Goal: Transaction & Acquisition: Purchase product/service

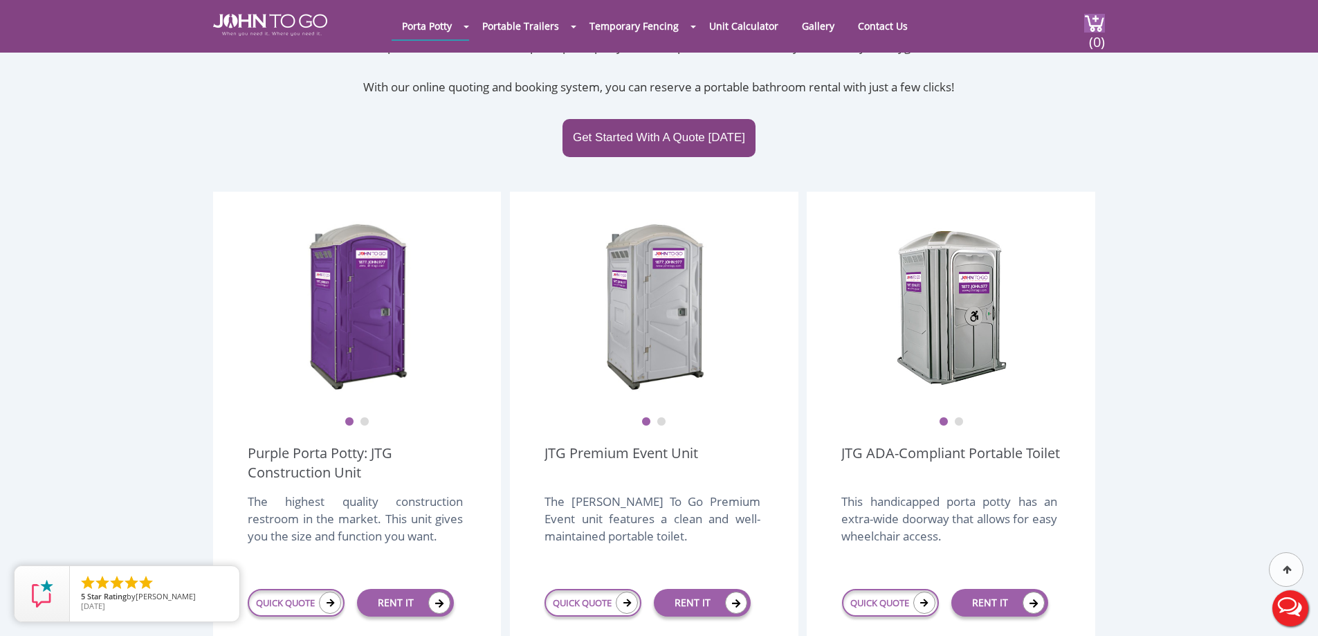
scroll to position [277, 0]
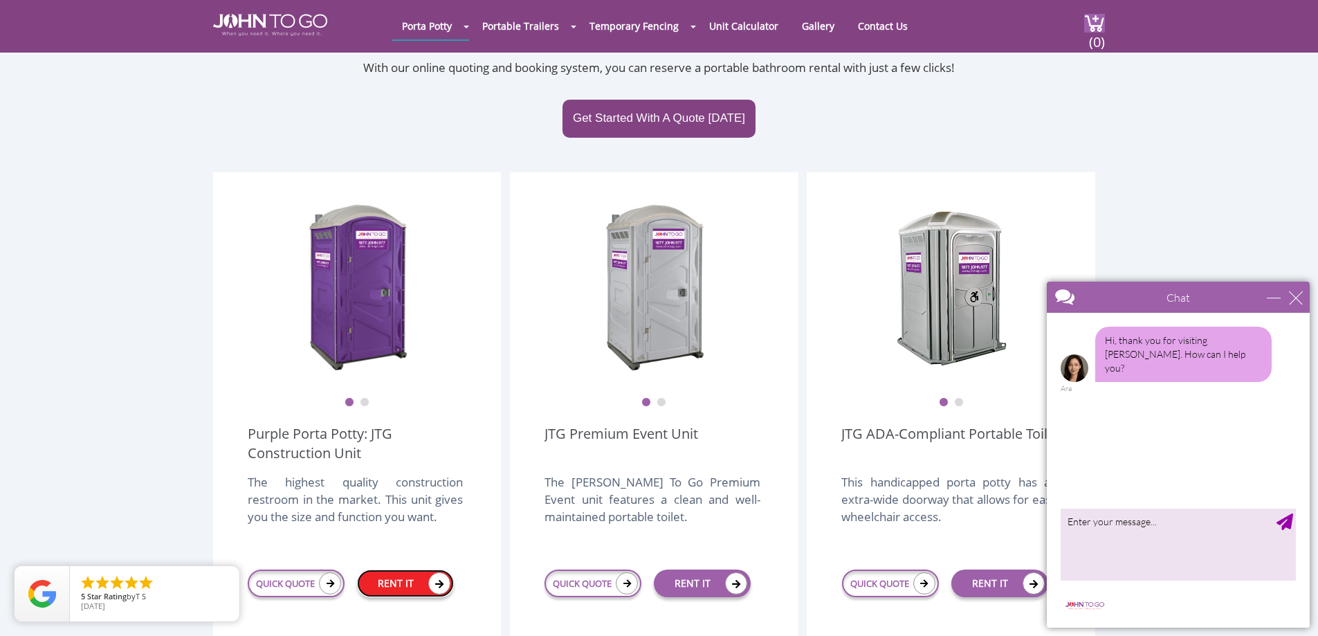
click at [386, 569] on link "RENT IT" at bounding box center [405, 583] width 97 height 28
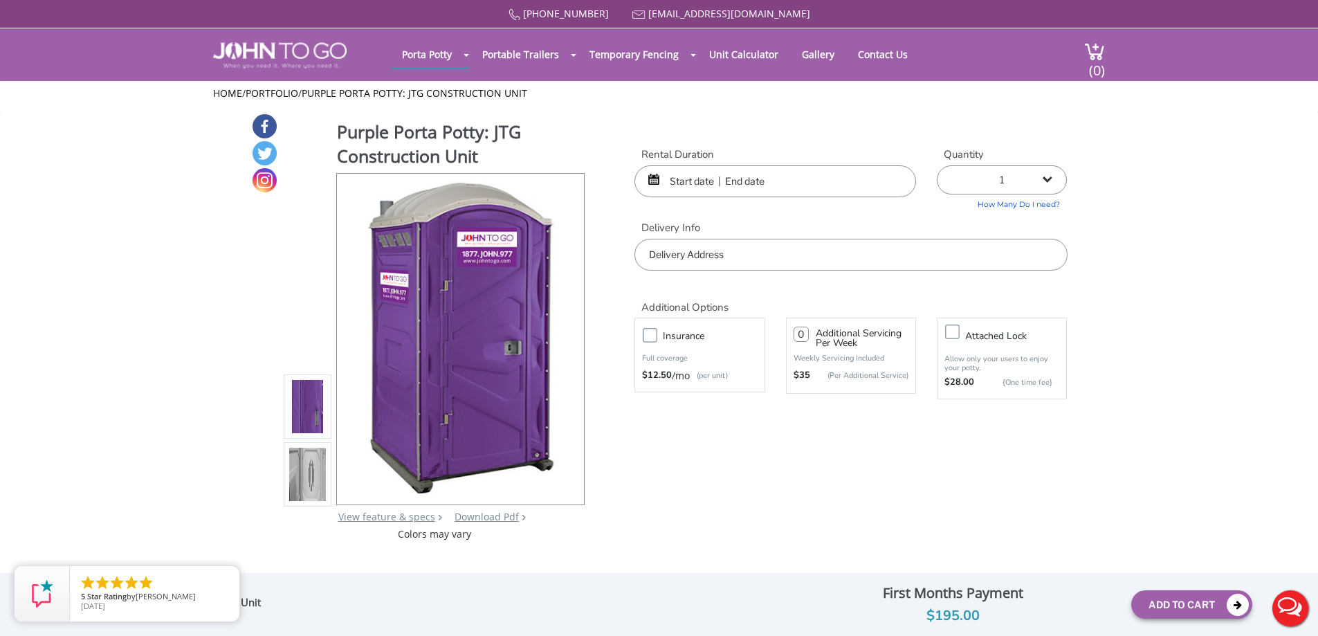
click at [696, 162] on div "Rental Duration" at bounding box center [775, 172] width 302 height 50
click at [696, 183] on input "text" at bounding box center [774, 181] width 281 height 32
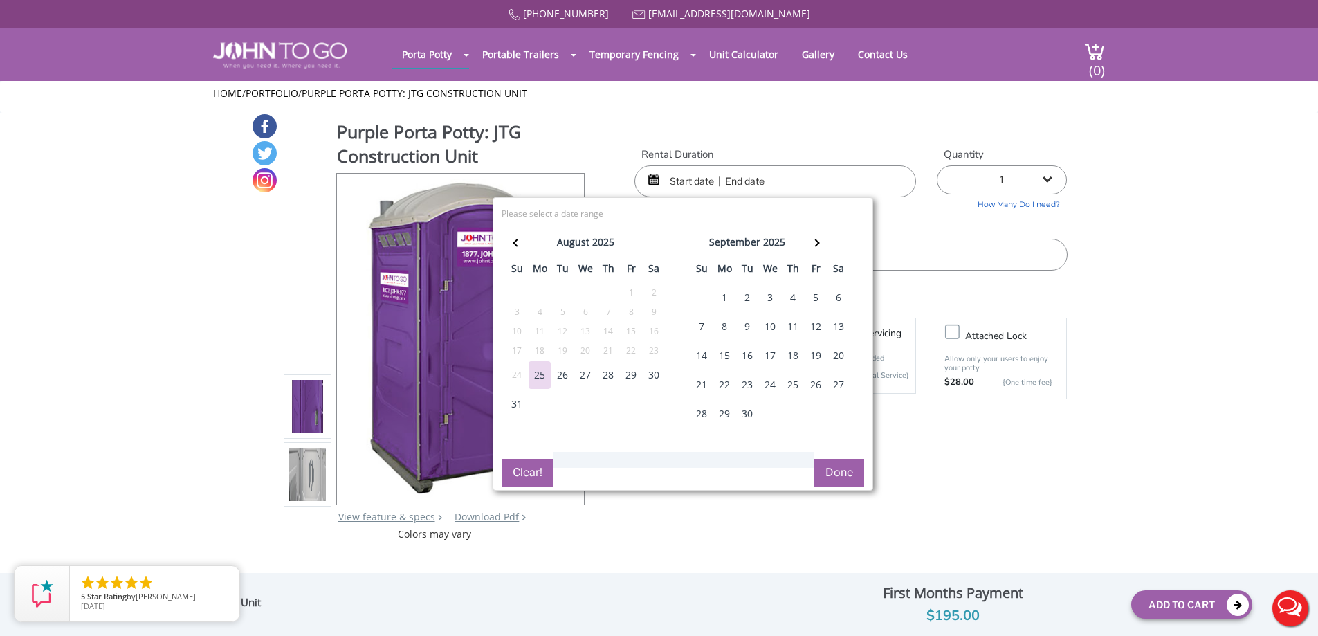
click at [836, 353] on div "20" at bounding box center [838, 356] width 22 height 28
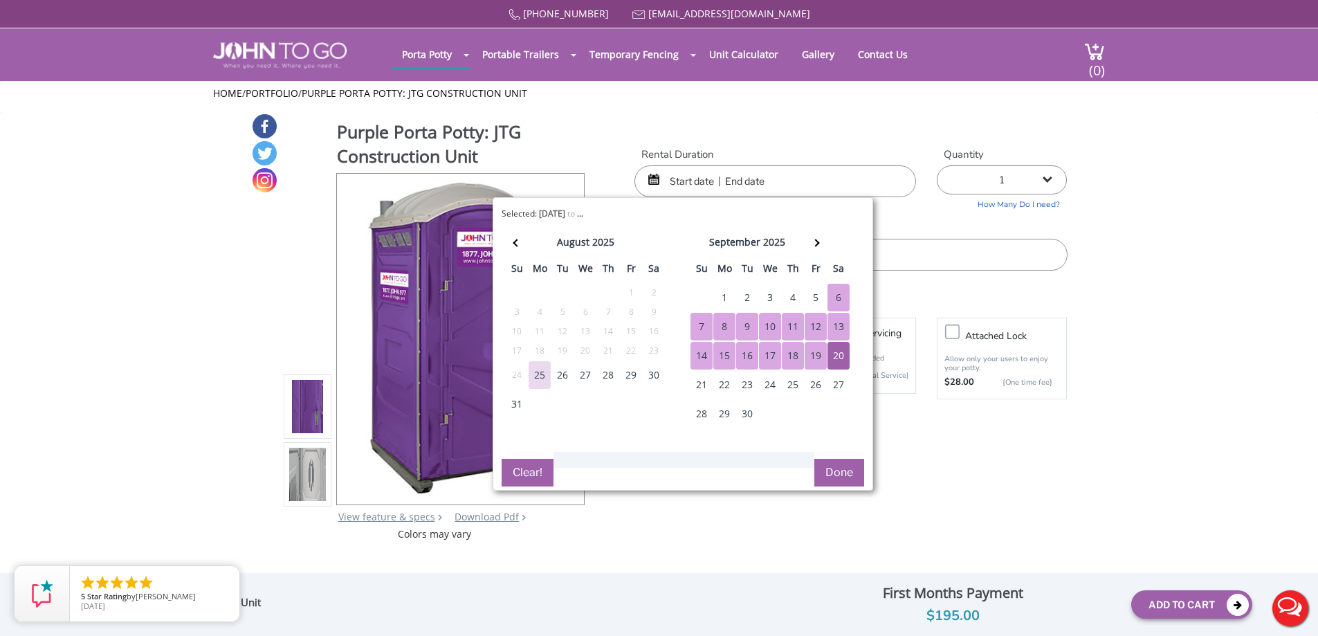
click at [759, 190] on input "text" at bounding box center [774, 181] width 281 height 32
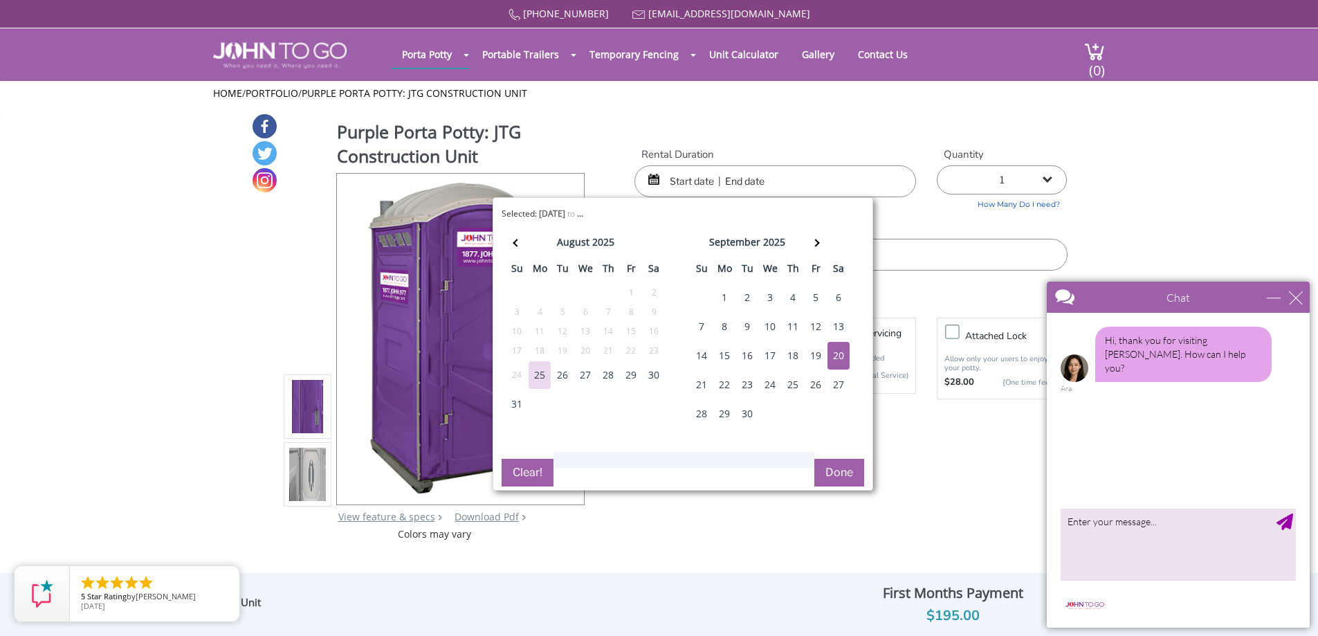
click at [843, 350] on div "20" at bounding box center [838, 356] width 22 height 28
click at [842, 353] on div "20" at bounding box center [838, 356] width 22 height 28
click at [694, 382] on div "21" at bounding box center [701, 385] width 22 height 28
type input "09/20/2025 to 09/21/2025"
click at [831, 472] on button "Done" at bounding box center [839, 473] width 50 height 28
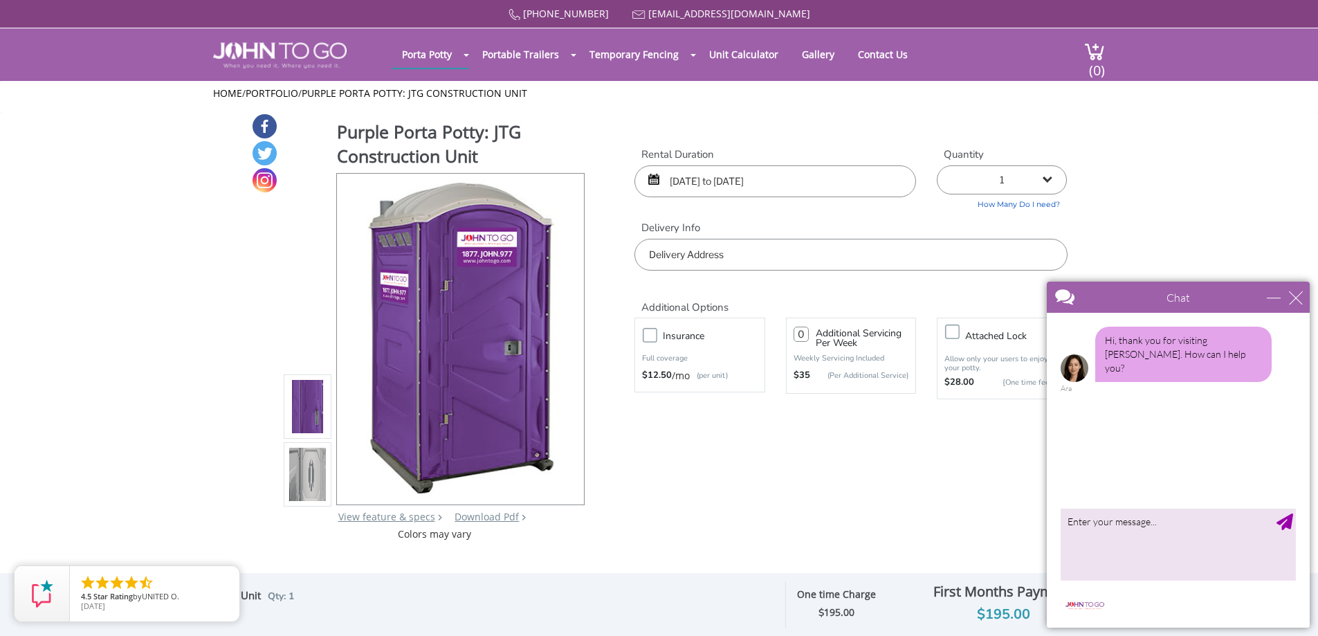
click at [816, 257] on input "text" at bounding box center [850, 255] width 432 height 32
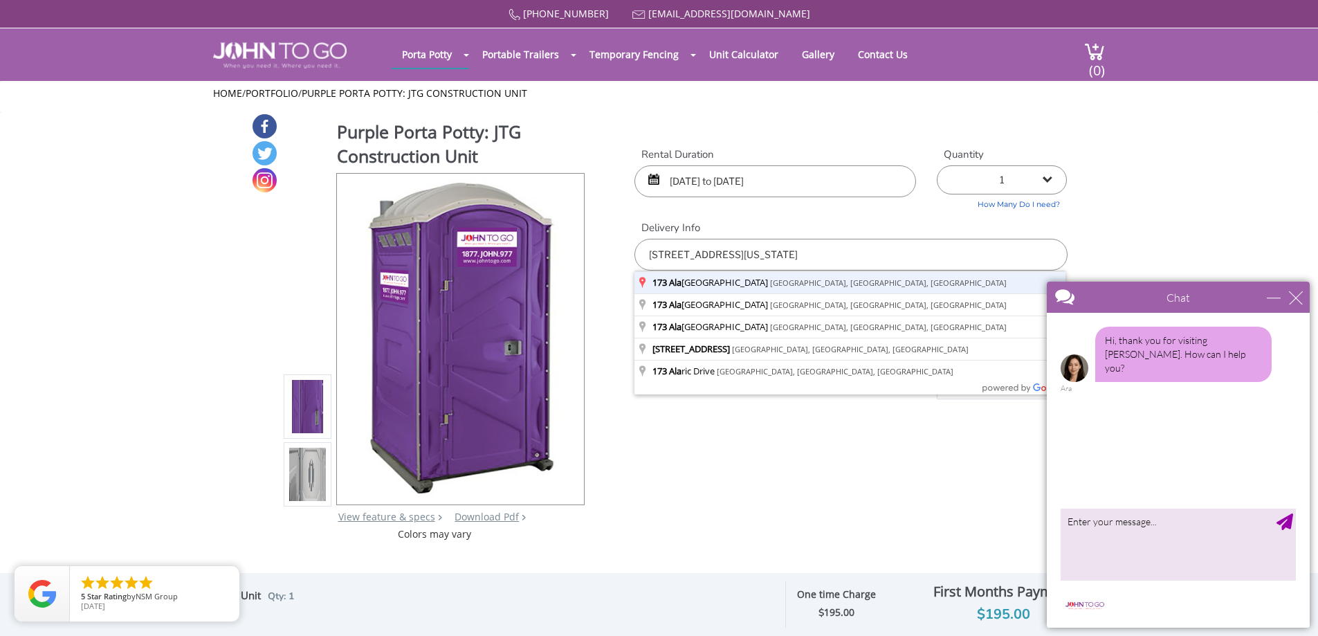
type input "173 Alabama Avenue, Paterson, NJ, USA"
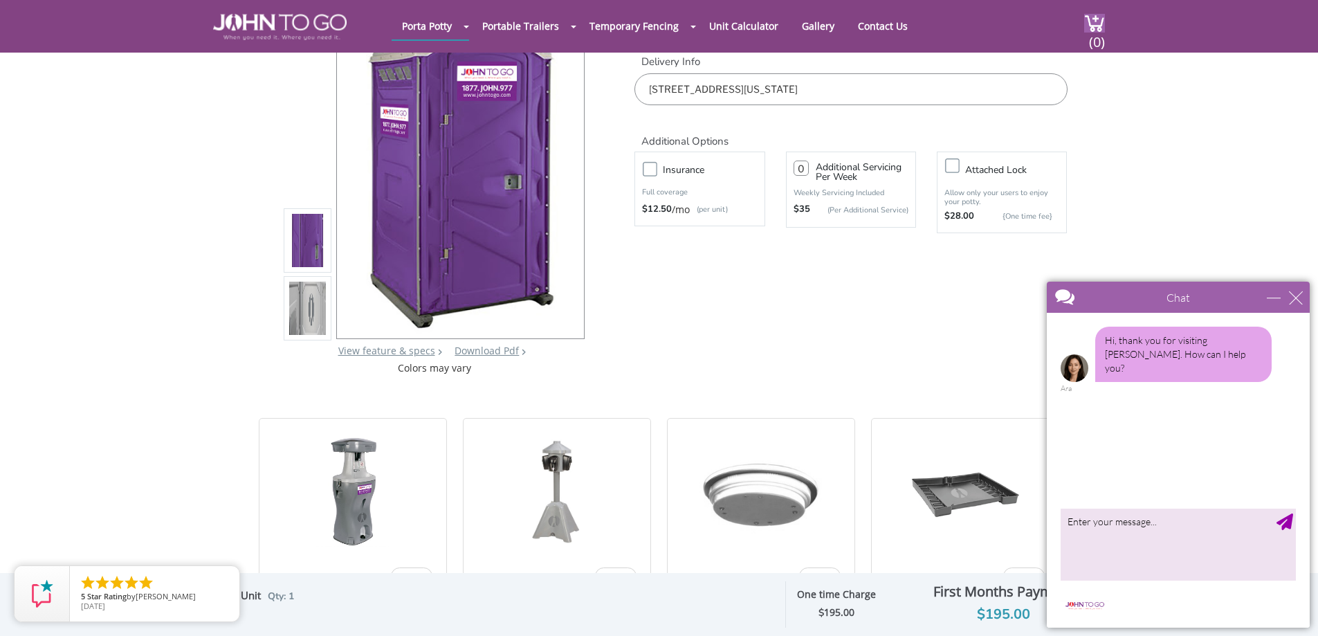
scroll to position [138, 0]
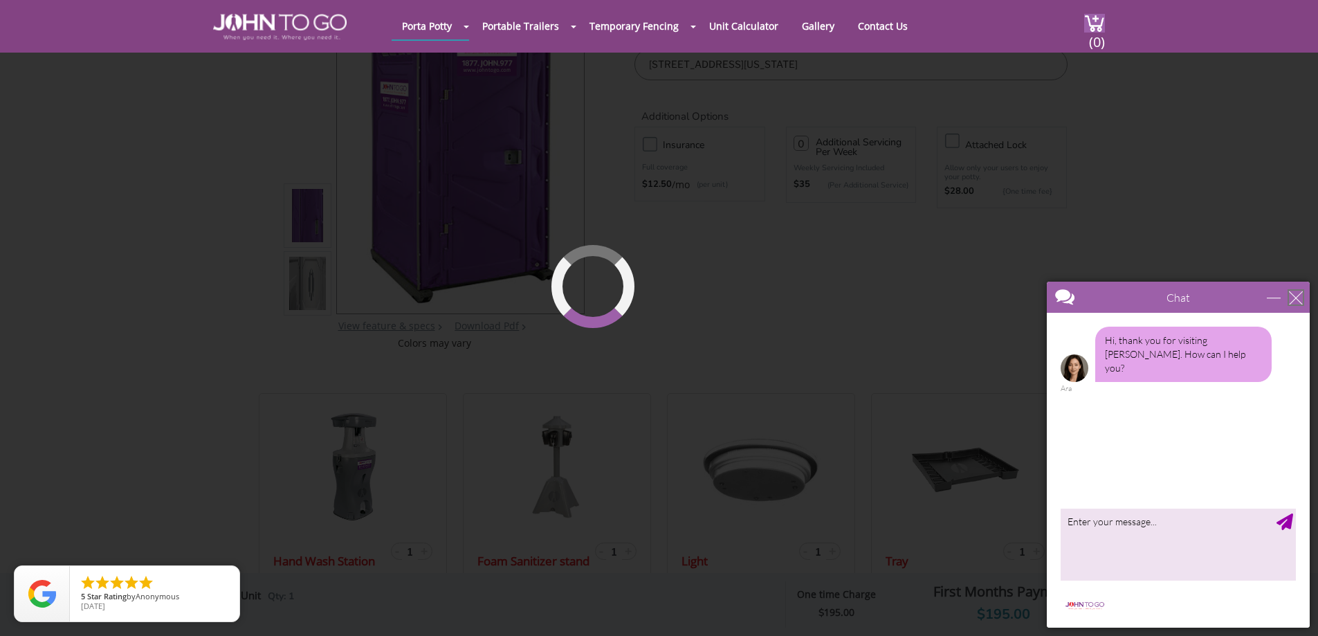
click at [1299, 297] on div "close" at bounding box center [1295, 297] width 14 height 14
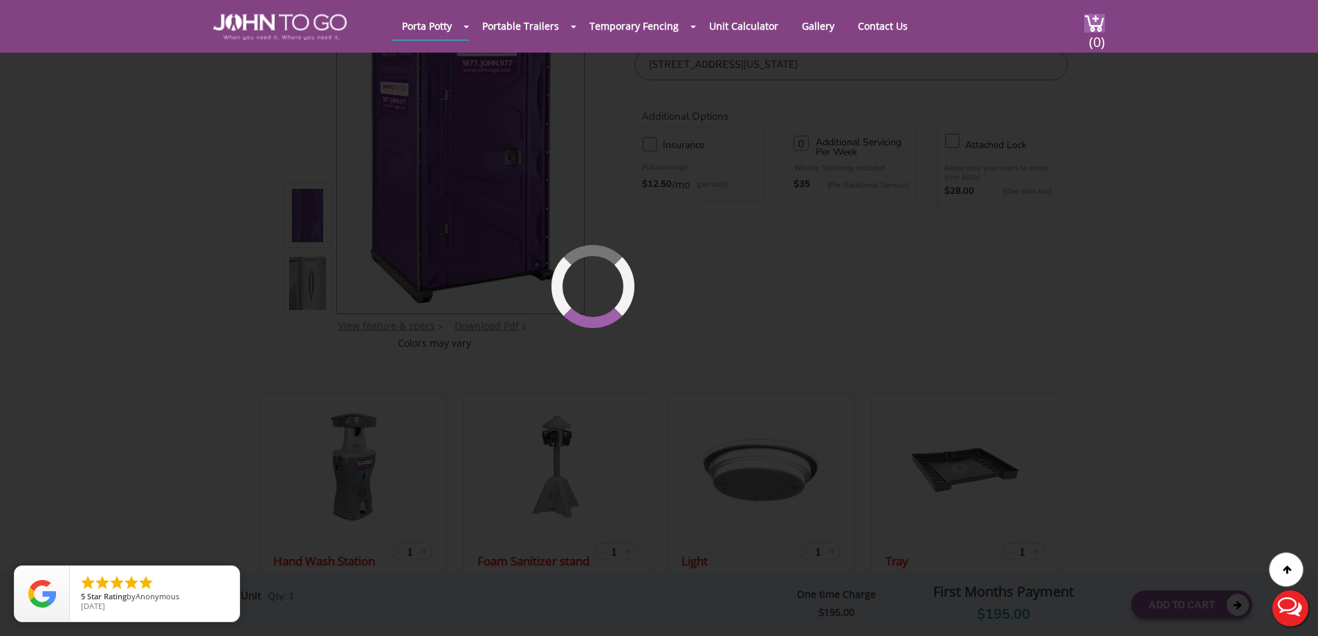
scroll to position [0, 0]
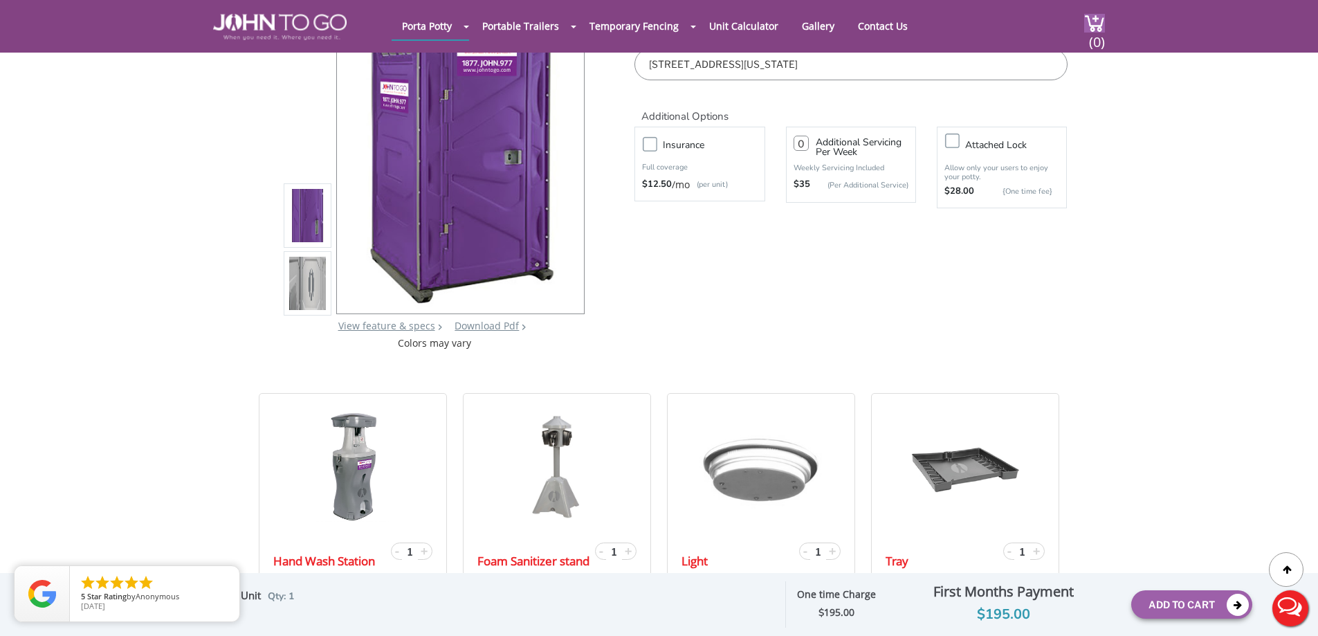
click at [656, 145] on label "Insurance" at bounding box center [713, 144] width 115 height 17
click at [0, 0] on input "Insurance" at bounding box center [0, 0] width 0 height 0
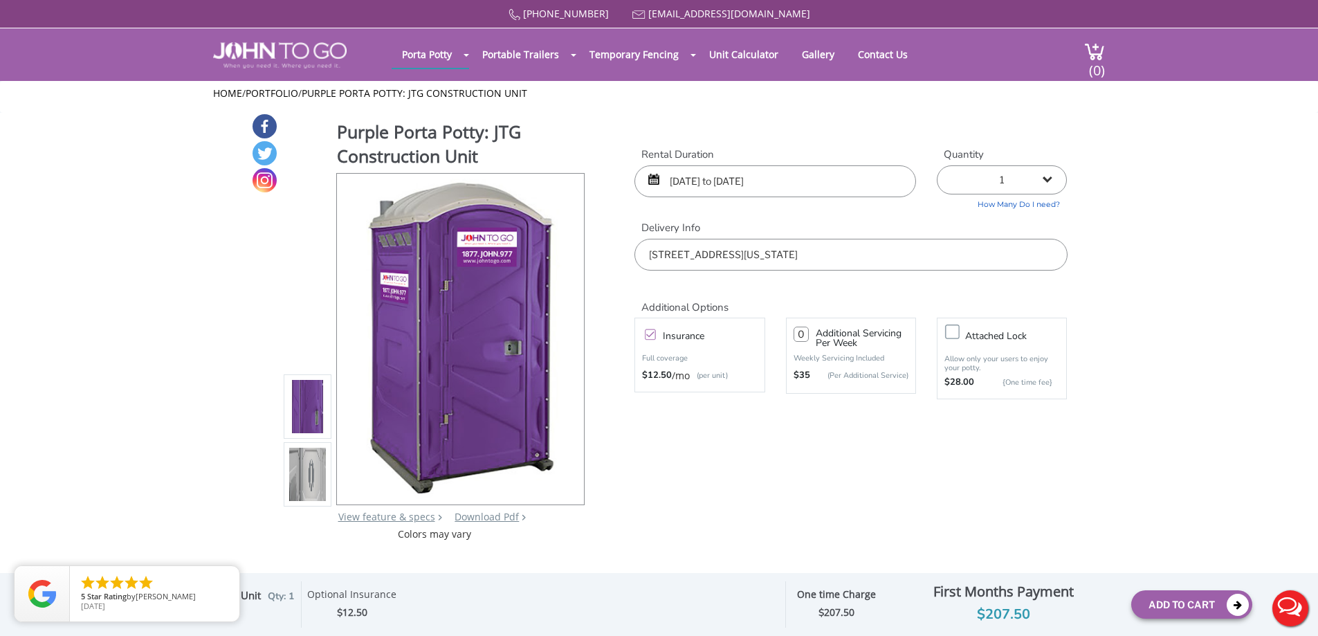
click at [692, 178] on input "09/20/2025 to 09/21/2025" at bounding box center [774, 181] width 281 height 32
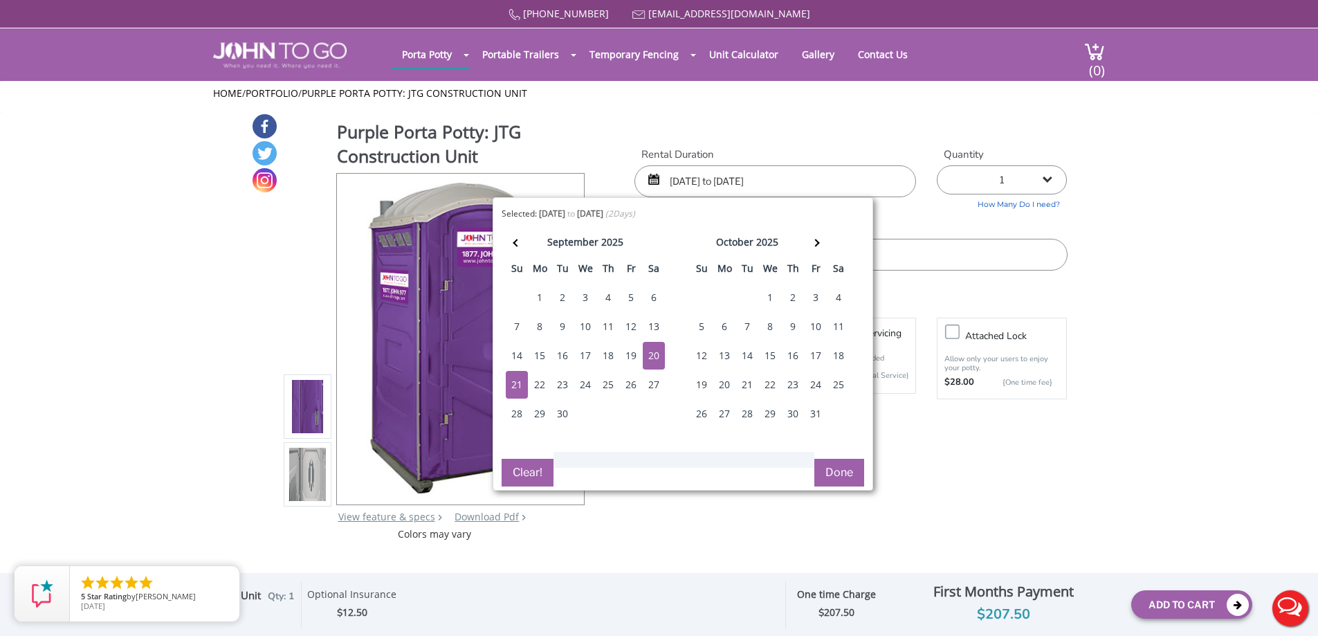
click at [631, 357] on div "19" at bounding box center [631, 356] width 22 height 28
click at [512, 381] on div "21" at bounding box center [517, 385] width 22 height 28
type input "09/19/2025 to 09/21/2025"
click at [840, 473] on button "Done" at bounding box center [839, 473] width 50 height 28
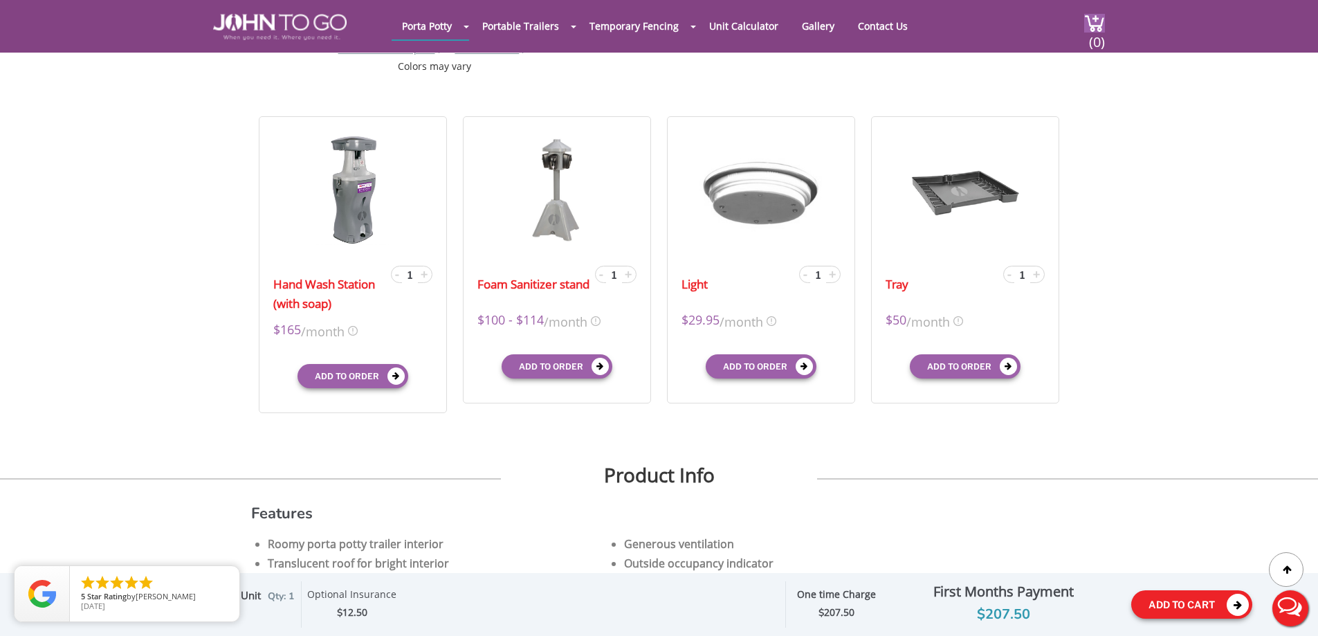
click at [1198, 593] on button "Add To Cart" at bounding box center [1191, 604] width 121 height 28
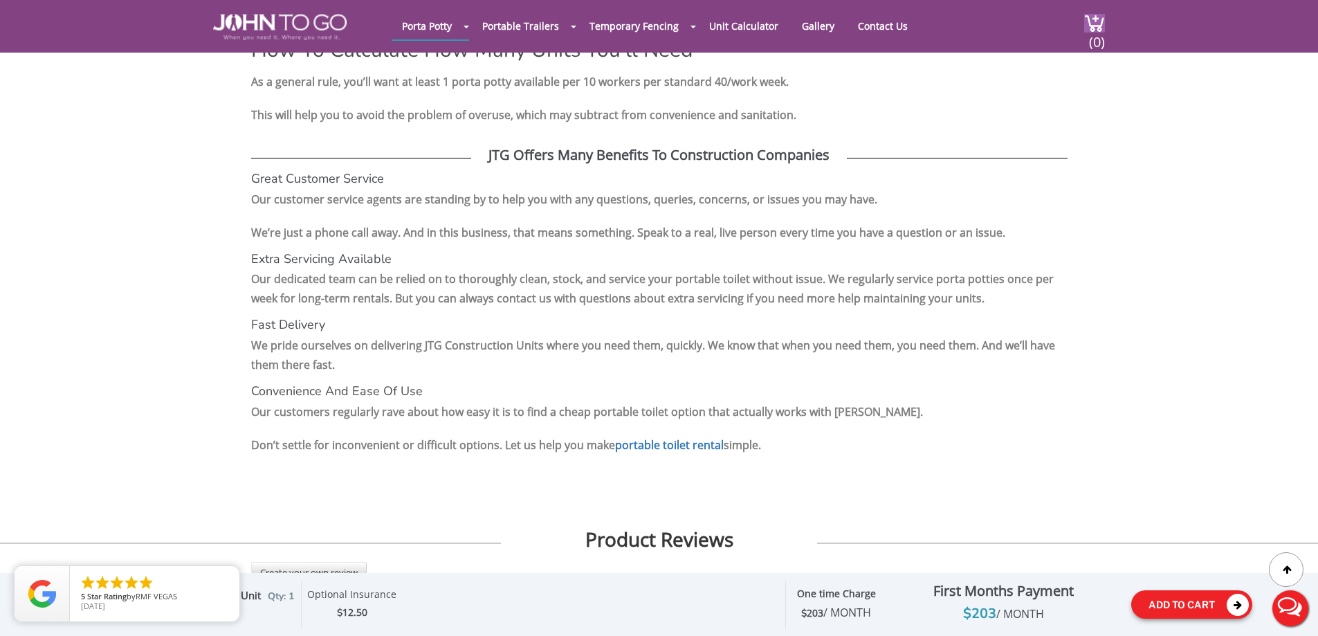
scroll to position [1690, 0]
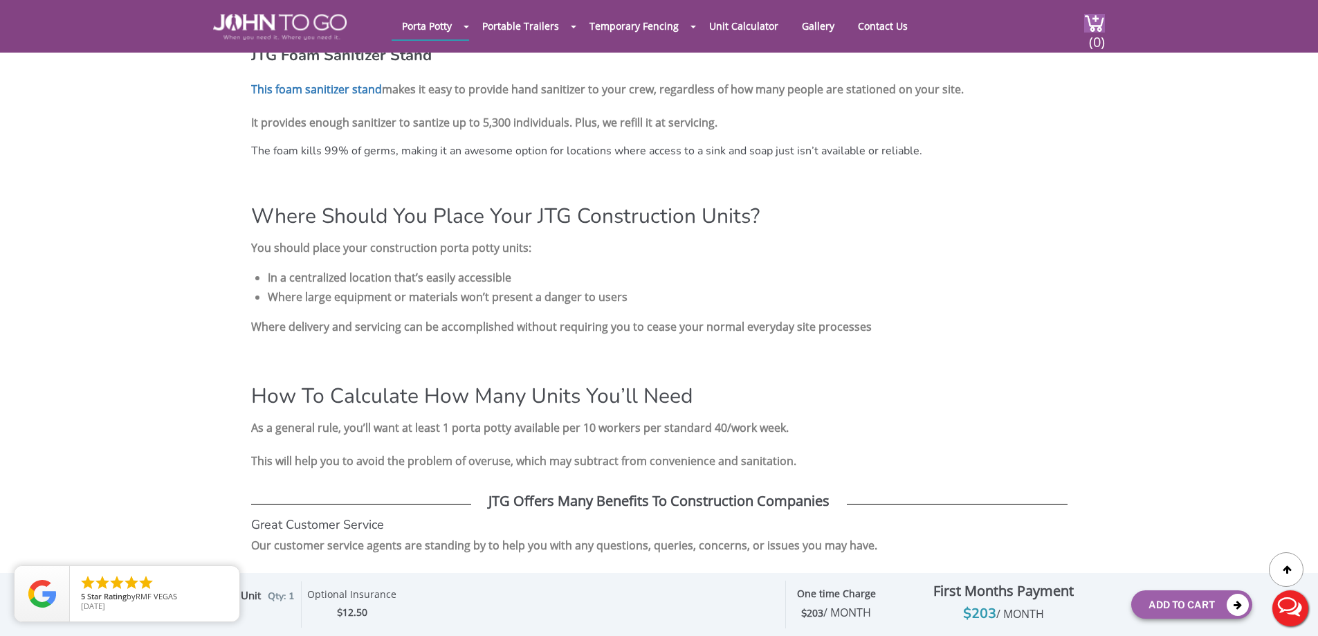
click at [92, 477] on div "Purple Porta Potty: JTG Construction Unit View feature & specs Download Pdf Pro…" at bounding box center [659, 41] width 1318 height 3342
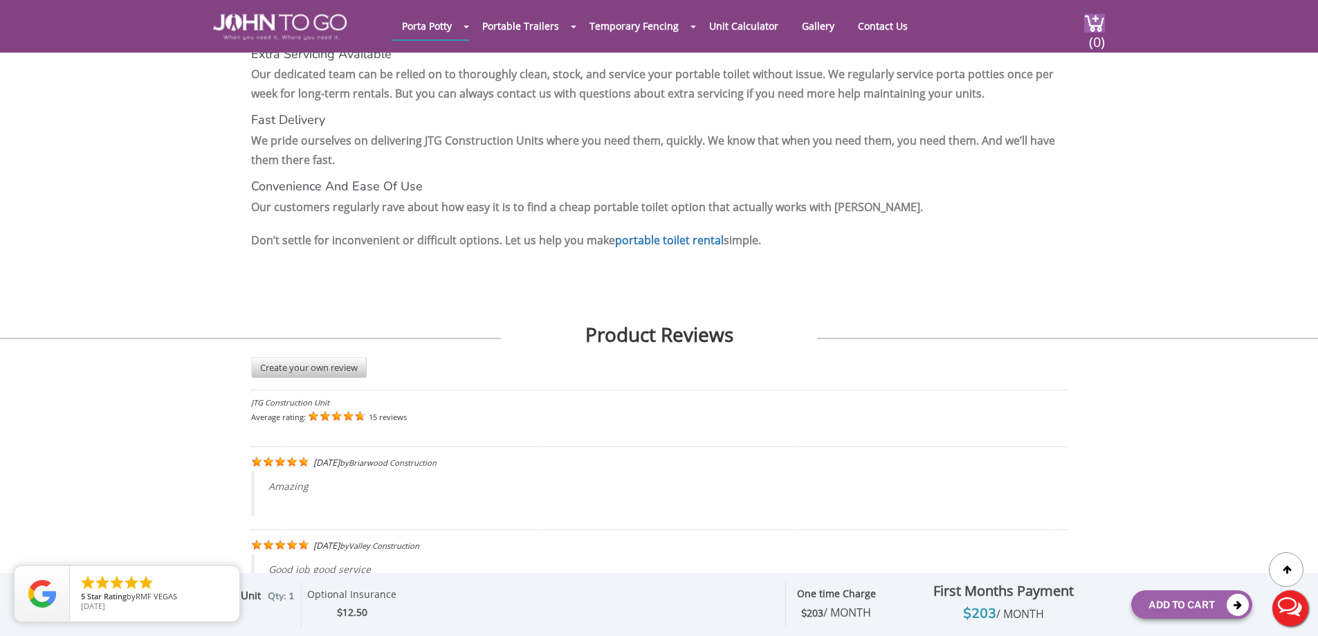
scroll to position [2382, 0]
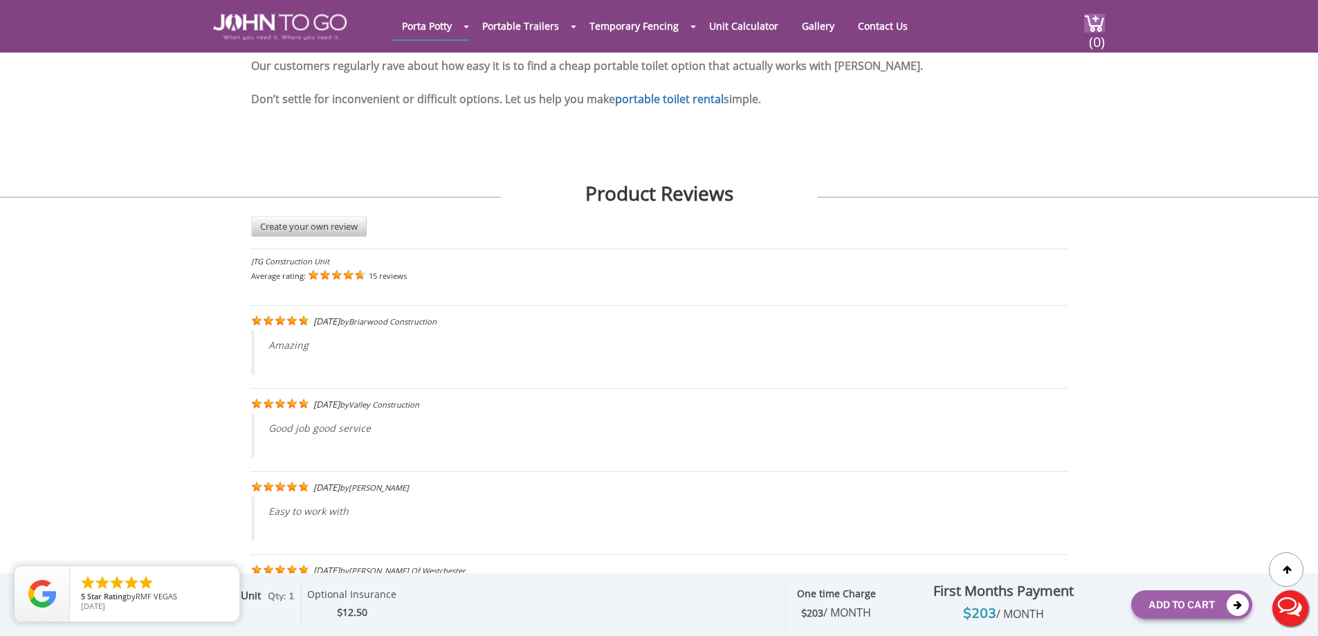
click at [1009, 619] on span "/ MONTH" at bounding box center [1020, 613] width 48 height 15
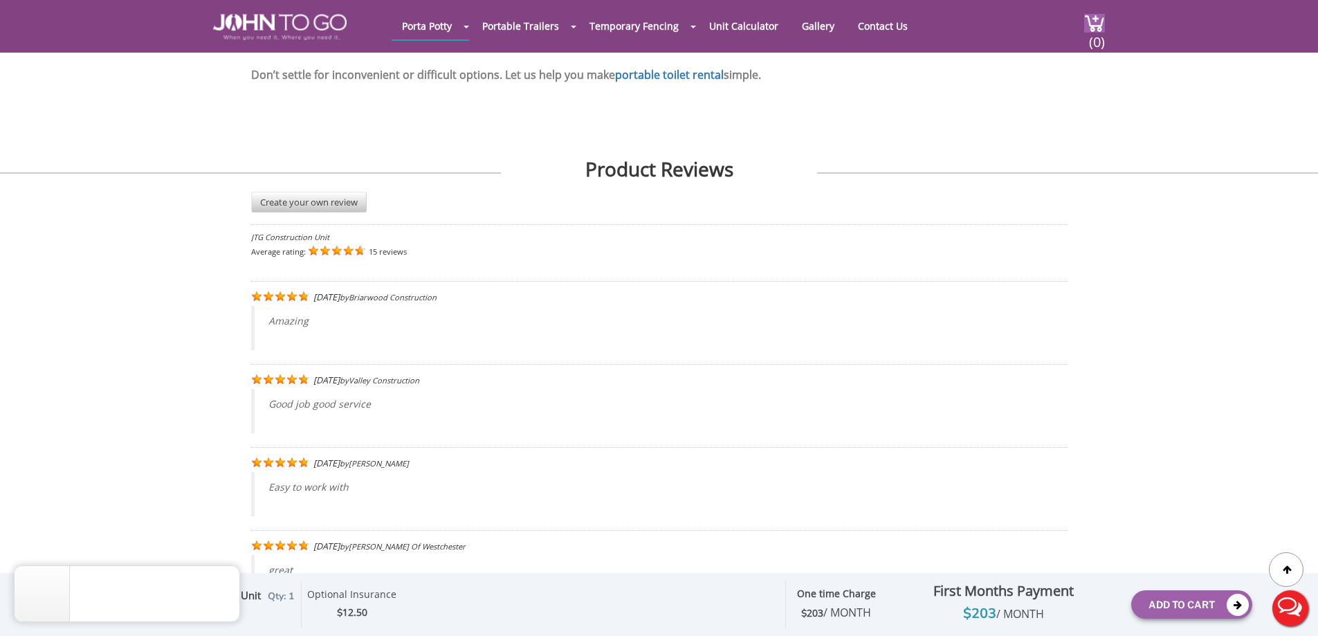
scroll to position [2728, 0]
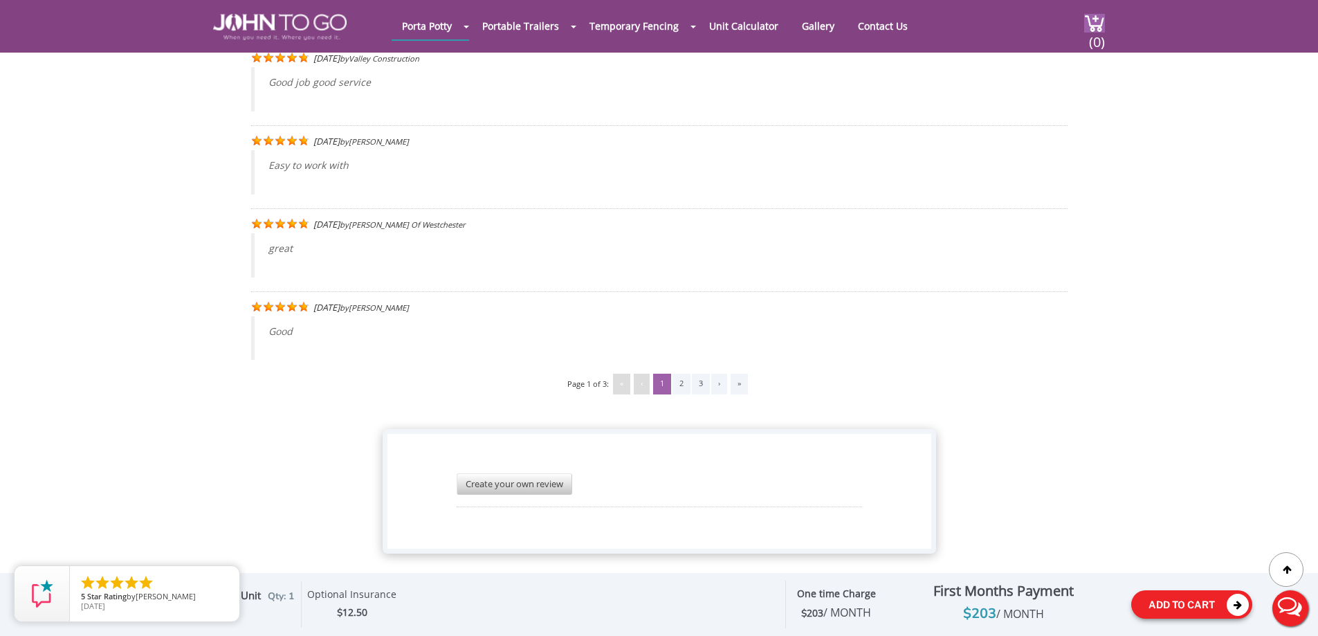
click at [1176, 601] on button "Add To Cart" at bounding box center [1191, 604] width 121 height 28
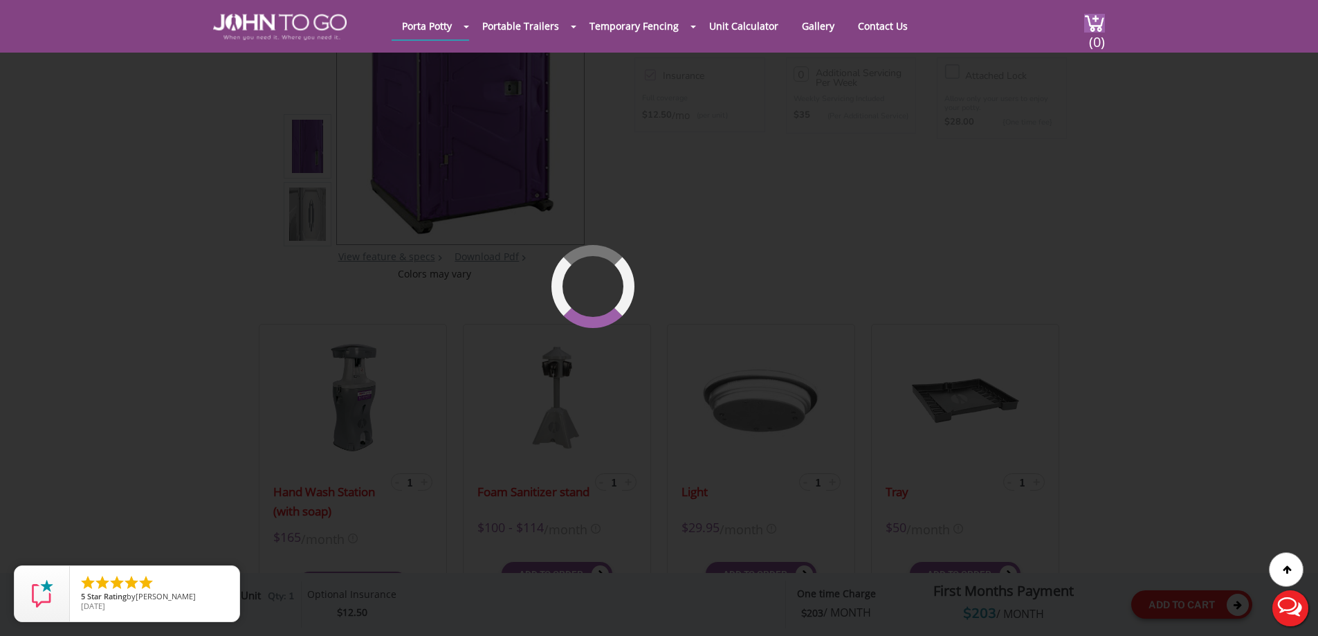
scroll to position [95, 0]
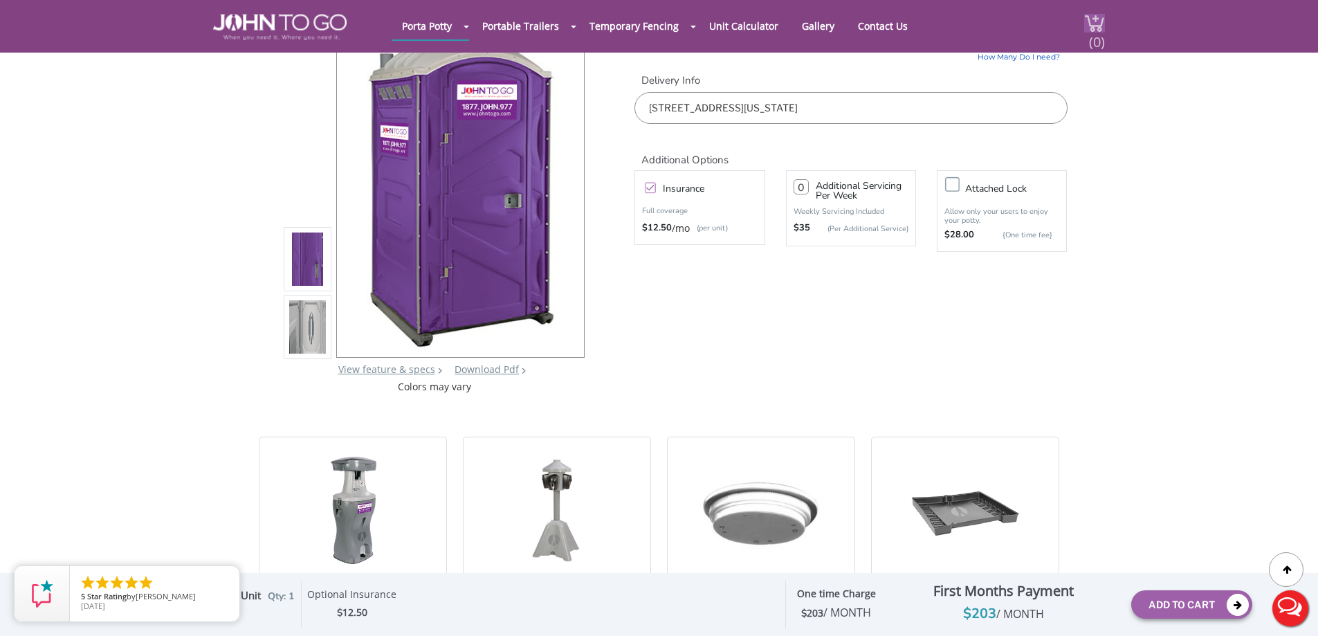
click at [1088, 37] on span "(0)" at bounding box center [1096, 36] width 17 height 30
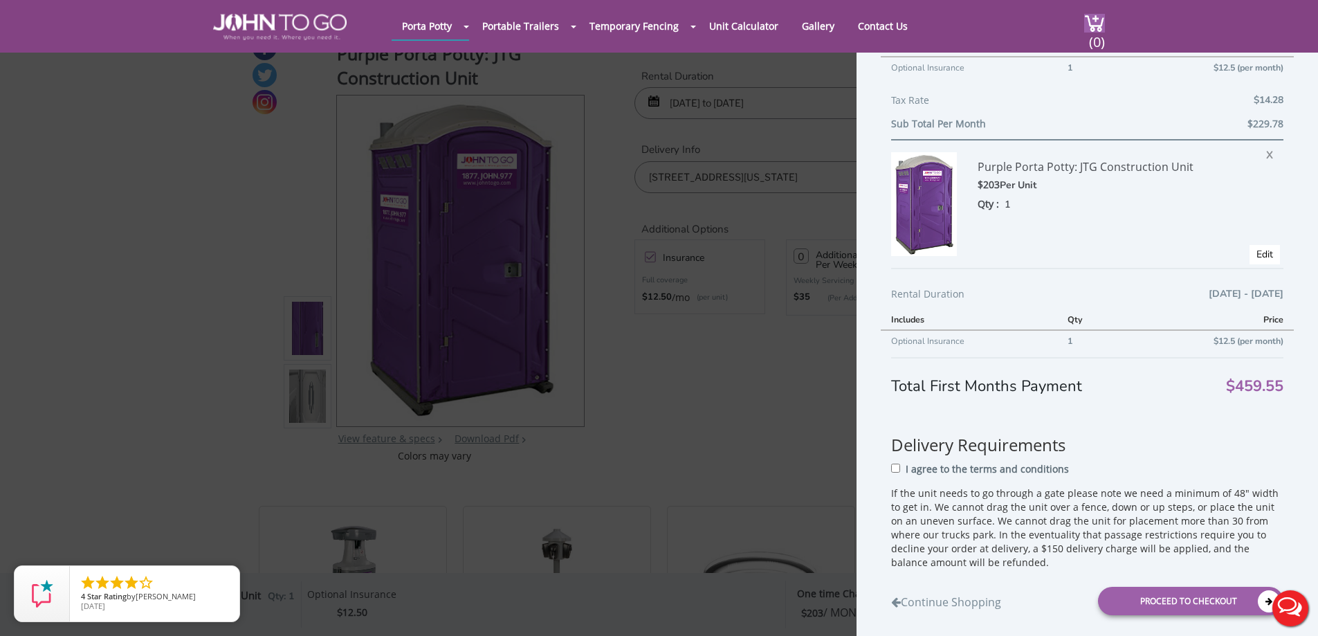
scroll to position [319, 0]
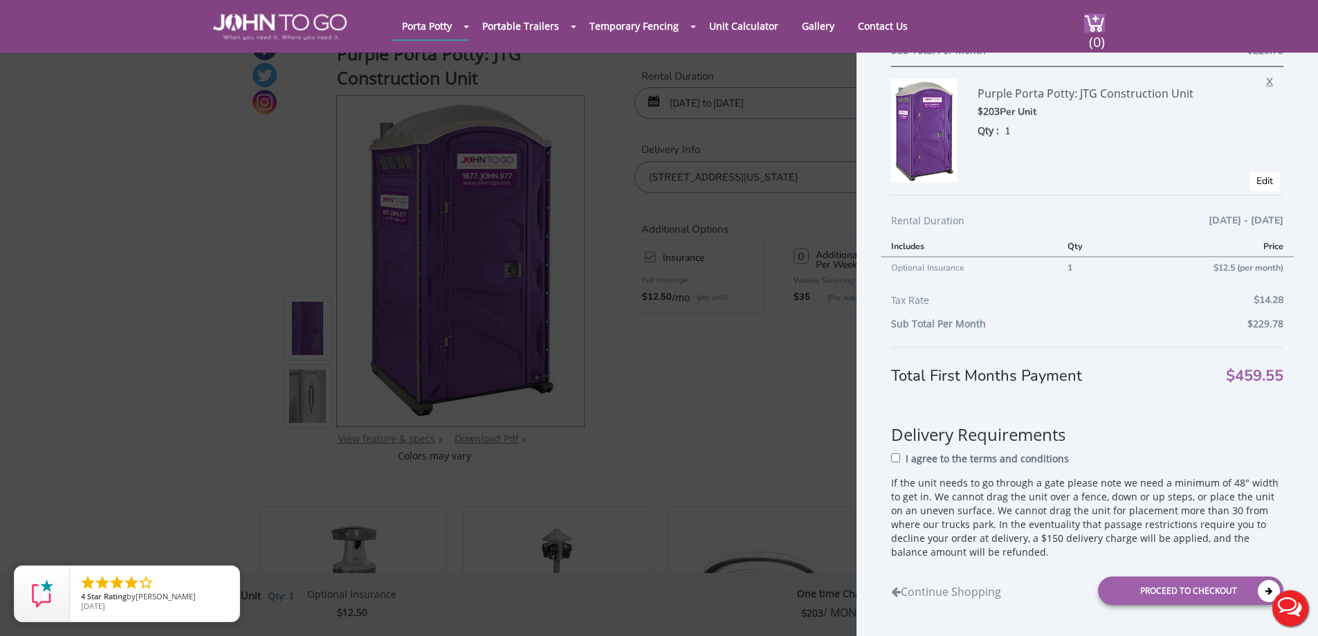
click at [1266, 80] on span "X" at bounding box center [1273, 80] width 14 height 18
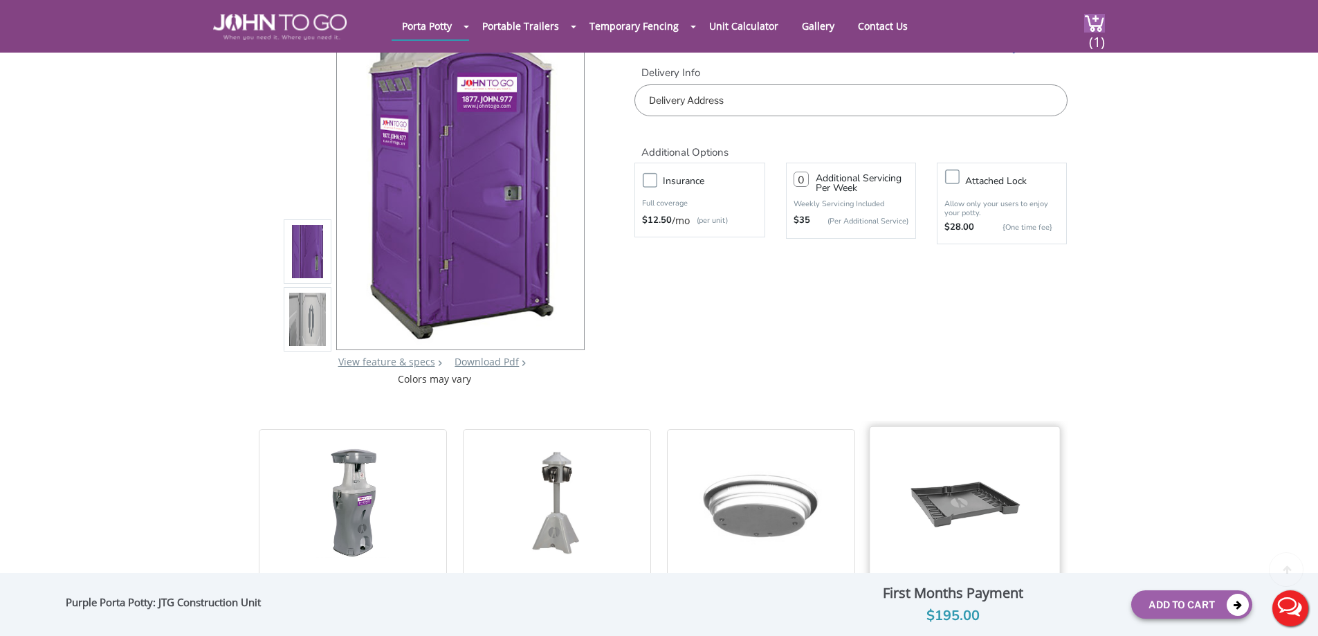
scroll to position [415, 0]
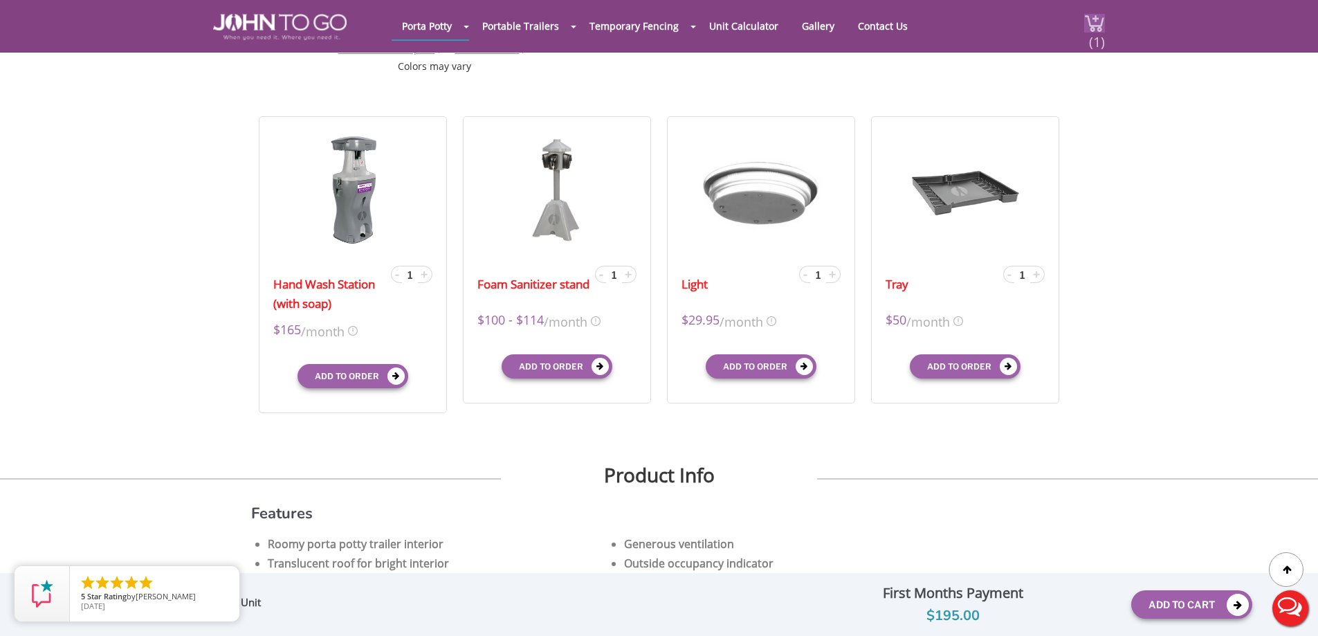
click at [1090, 17] on img at bounding box center [1094, 23] width 21 height 19
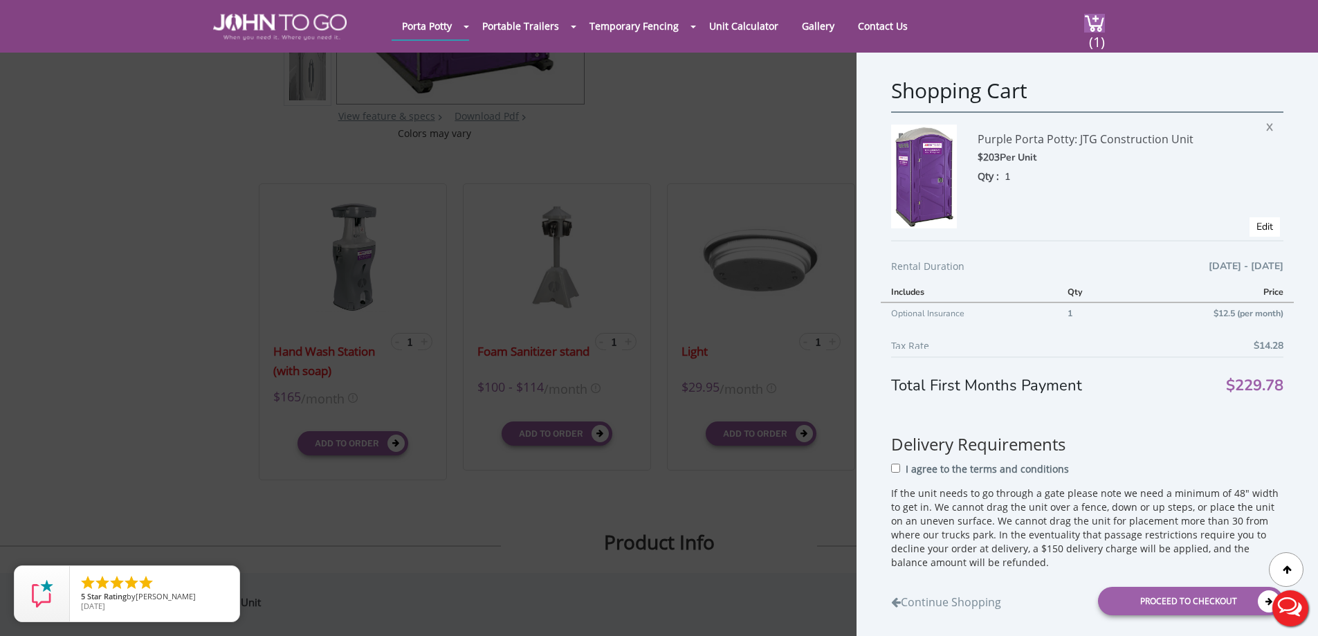
scroll to position [346, 0]
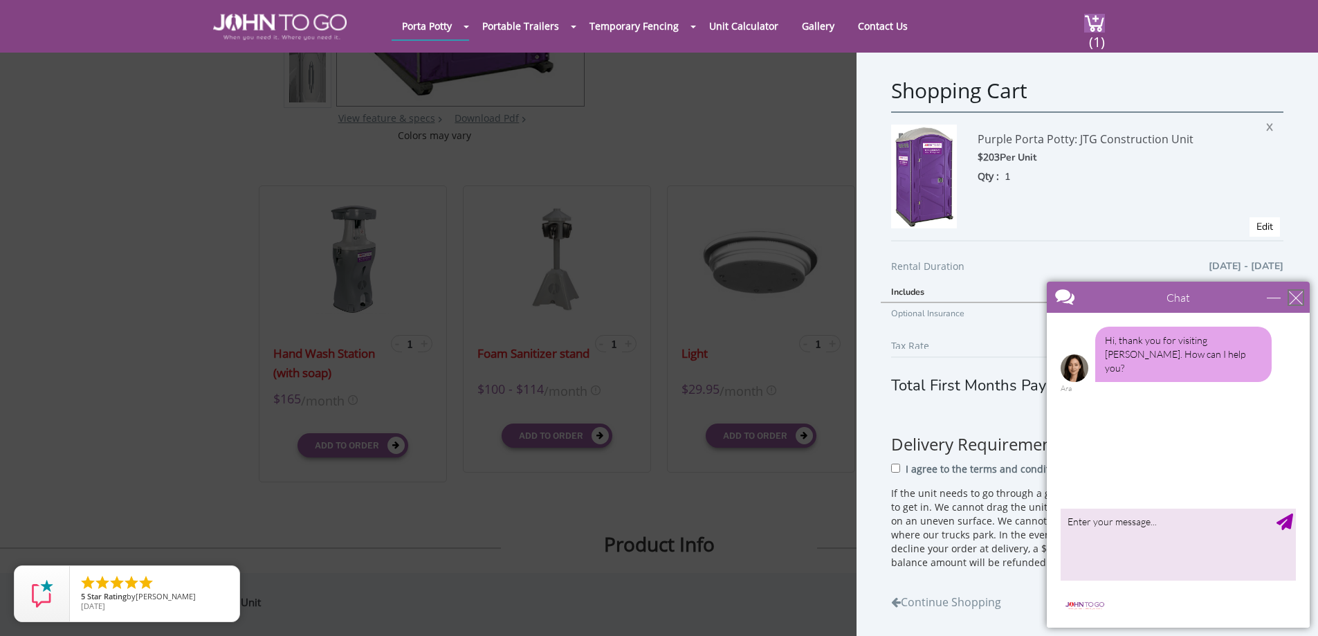
click at [1301, 295] on div "close" at bounding box center [1295, 297] width 14 height 14
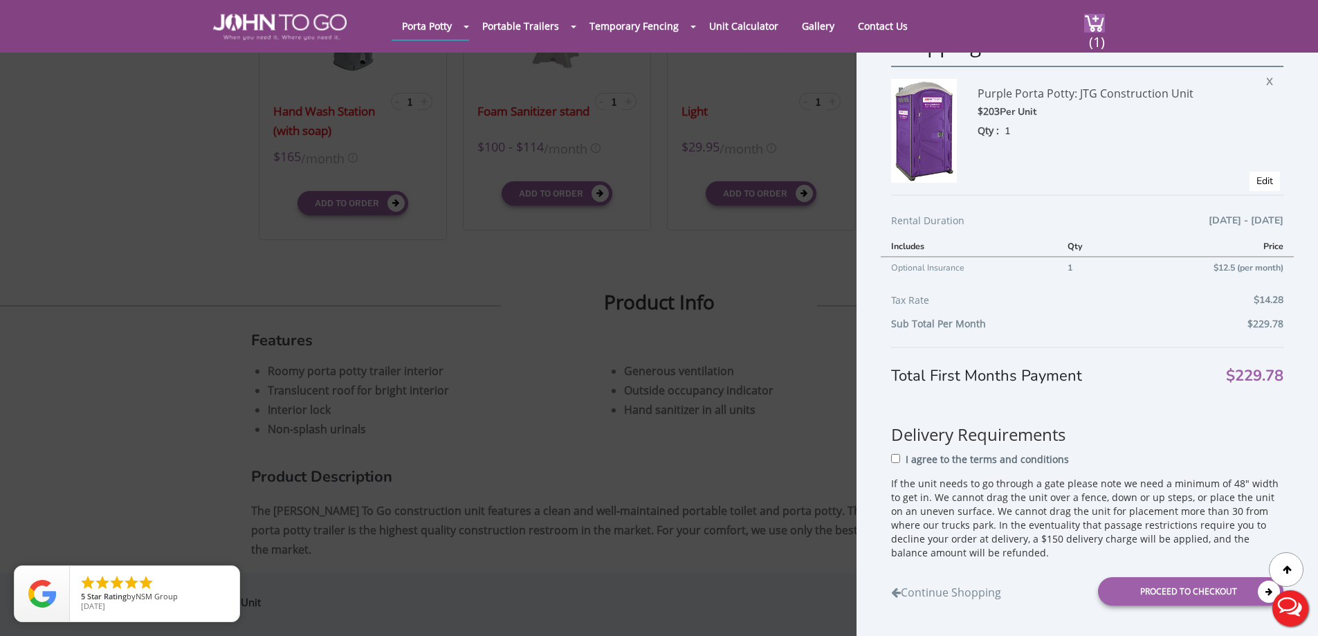
scroll to position [622, 0]
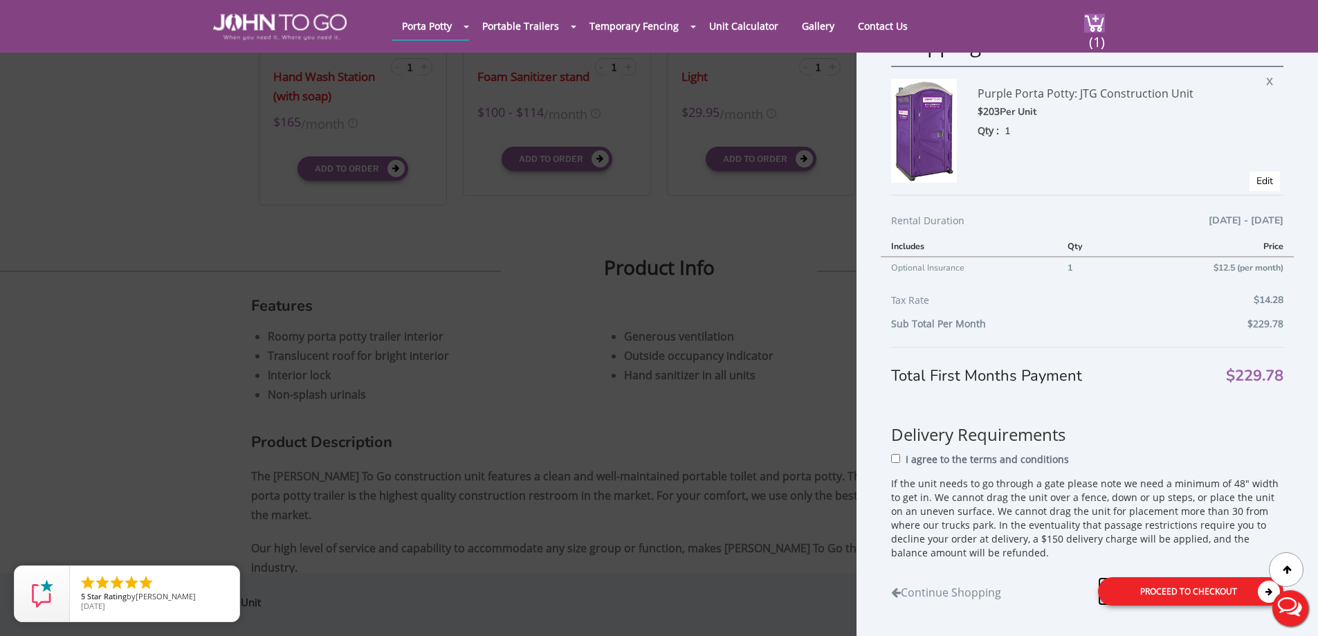
click at [1182, 593] on div "Proceed to Checkout" at bounding box center [1190, 591] width 185 height 28
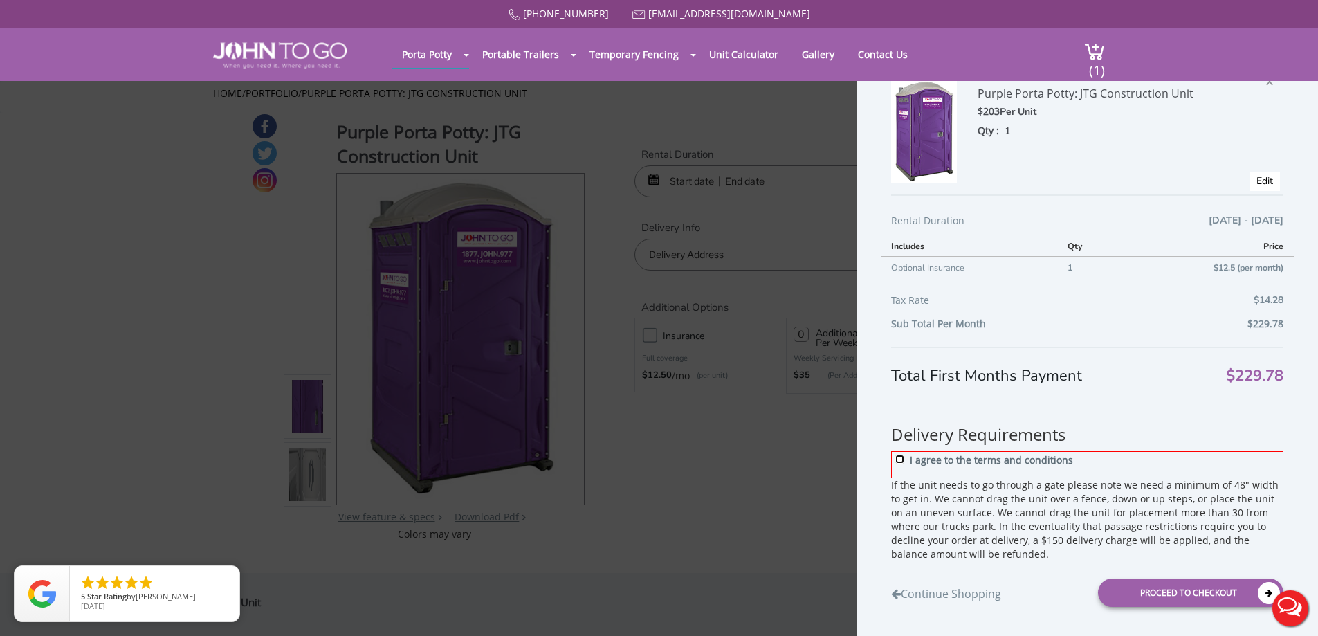
click at [898, 457] on input "I agree to the terms and conditions" at bounding box center [899, 458] width 9 height 9
checkbox input "true"
click at [1159, 590] on div "Proceed to Checkout" at bounding box center [1190, 592] width 185 height 28
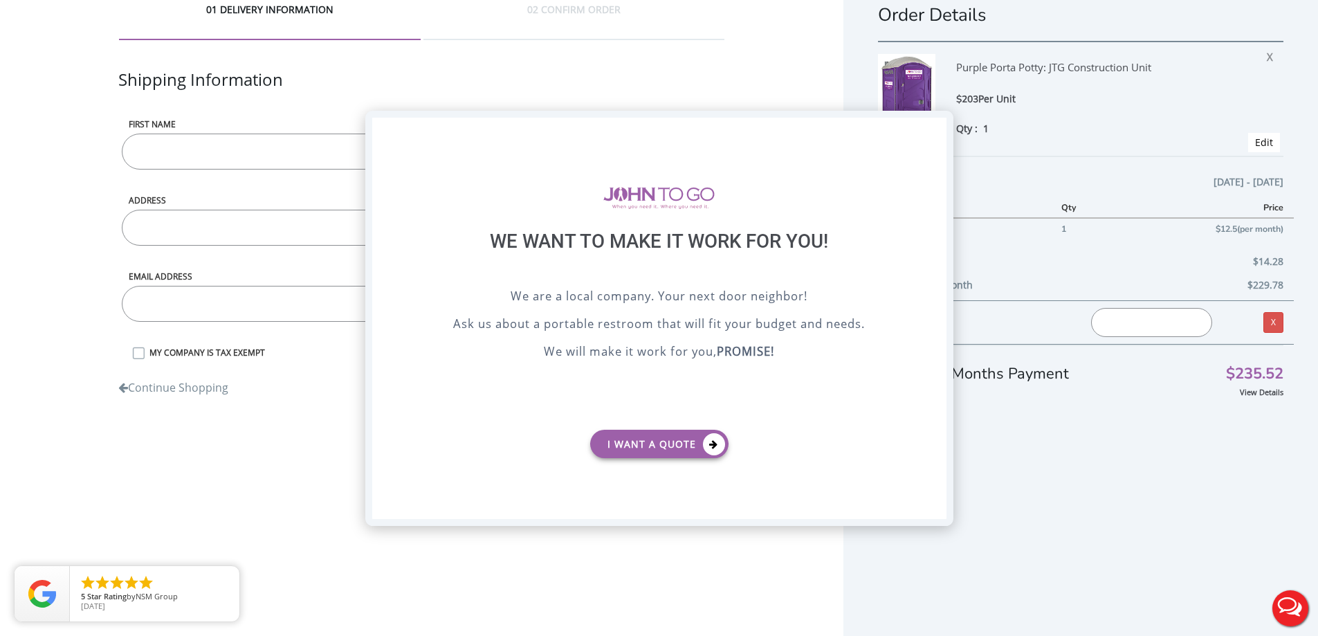
click at [936, 131] on div "X" at bounding box center [934, 130] width 21 height 24
